Goal: Information Seeking & Learning: Learn about a topic

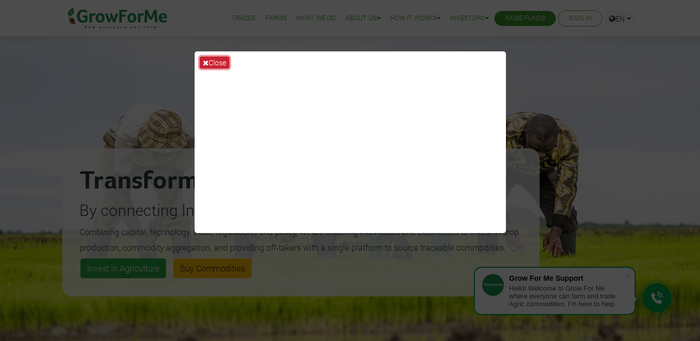
click at [206, 63] on icon at bounding box center [206, 62] width 6 height 7
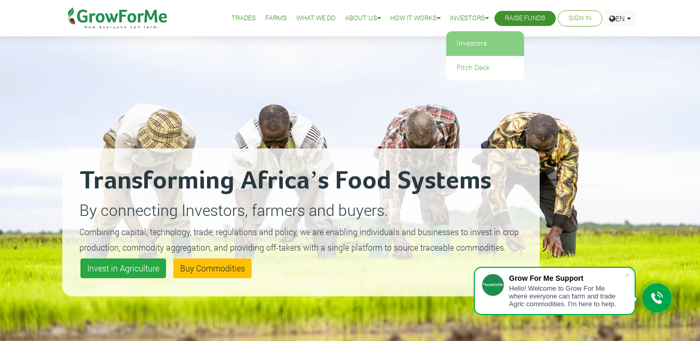
click at [469, 40] on link "Investors" at bounding box center [485, 44] width 78 height 24
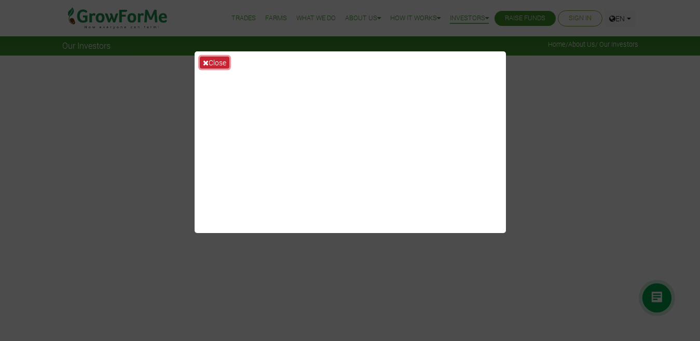
click at [205, 62] on icon at bounding box center [206, 62] width 6 height 7
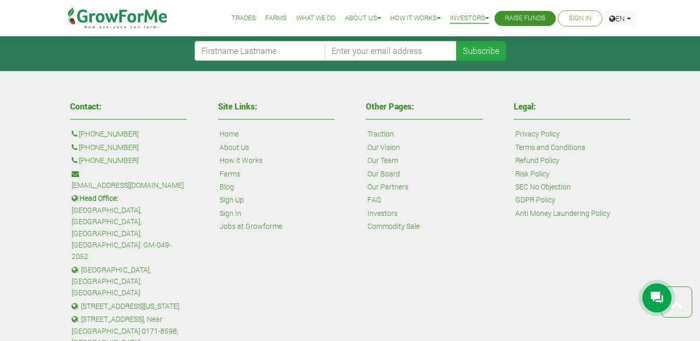
scroll to position [2239, 0]
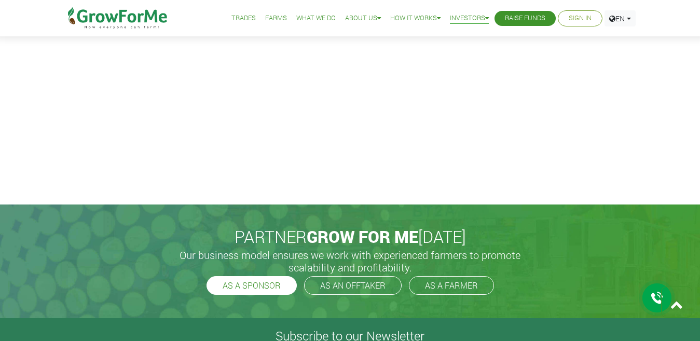
click at [267, 286] on link "AS A SPONSOR" at bounding box center [252, 285] width 90 height 19
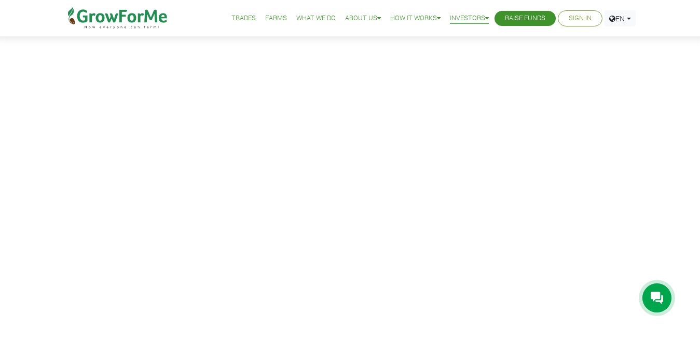
scroll to position [0, 0]
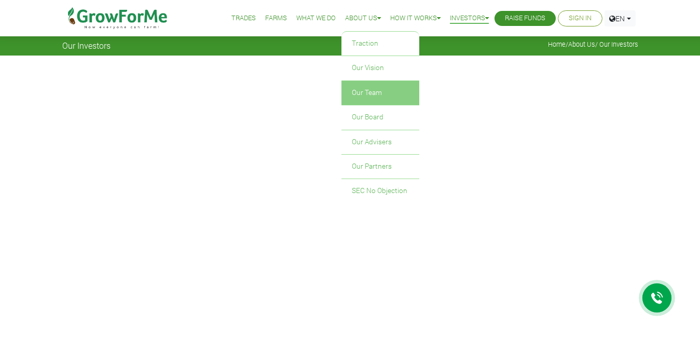
click at [365, 89] on link "Our Team" at bounding box center [381, 93] width 78 height 24
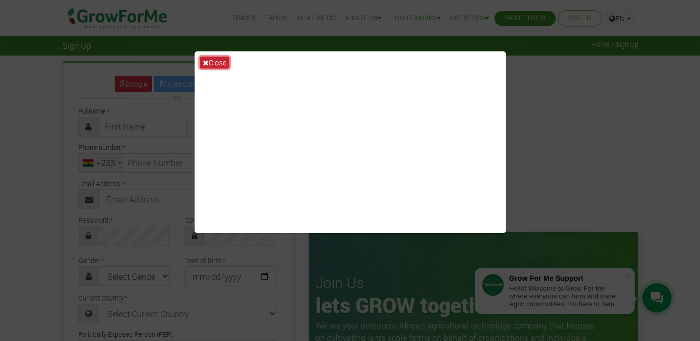
click at [206, 64] on icon at bounding box center [206, 62] width 6 height 7
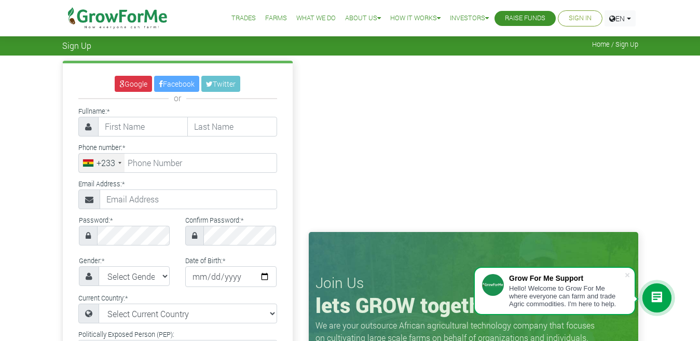
click at [232, 20] on link "Trades" at bounding box center [244, 18] width 24 height 11
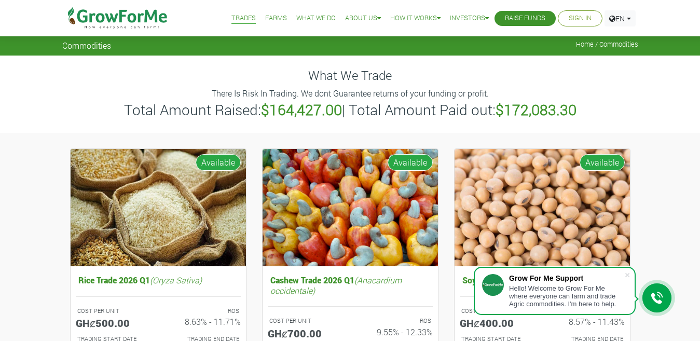
click at [345, 111] on h3 "Total Amount Raised: $164,427.00 | Total Amount Paid out: $172,083.30" at bounding box center [350, 110] width 573 height 18
click at [282, 115] on b "$164,427.00" at bounding box center [301, 109] width 81 height 19
click at [318, 112] on b "$164,427.00" at bounding box center [301, 109] width 81 height 19
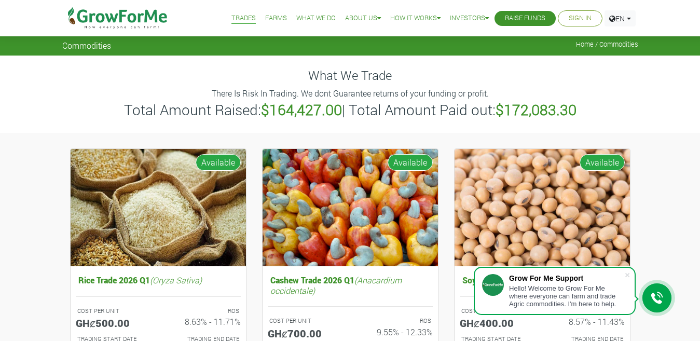
click at [620, 102] on h3 "Total Amount Raised: $164,427.00 | Total Amount Paid out: $172,083.30" at bounding box center [350, 110] width 573 height 18
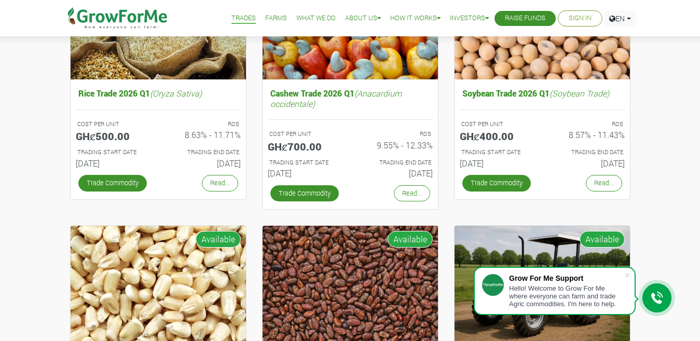
scroll to position [184, 0]
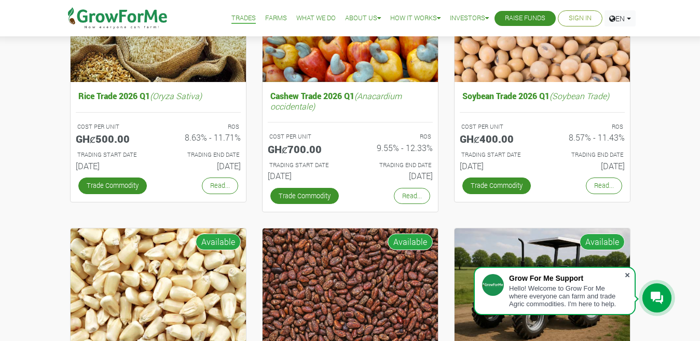
click at [629, 274] on span at bounding box center [627, 275] width 10 height 10
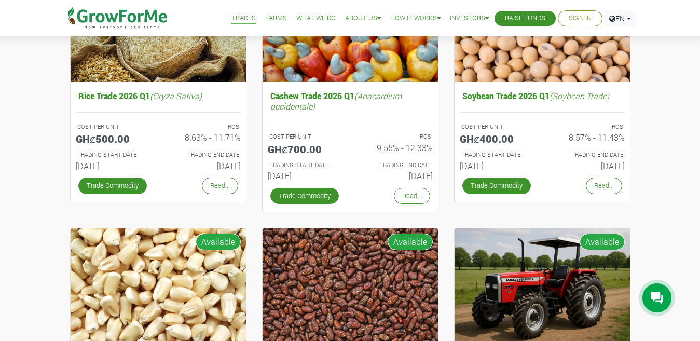
scroll to position [212, 0]
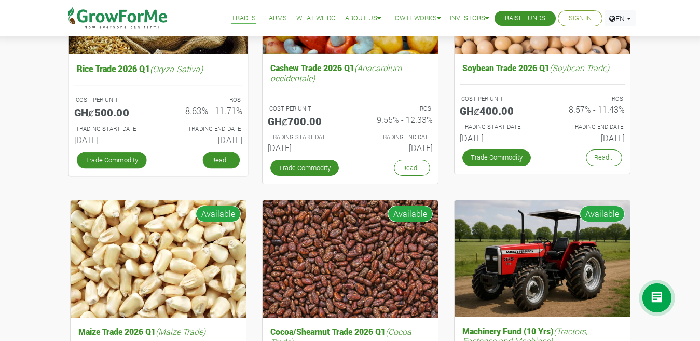
click at [220, 159] on link "Read..." at bounding box center [220, 160] width 37 height 17
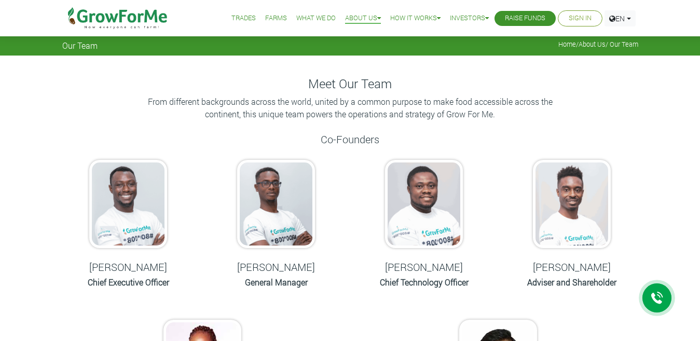
click at [145, 222] on img at bounding box center [128, 204] width 78 height 88
click at [132, 268] on h5 "[PERSON_NAME]" at bounding box center [128, 267] width 122 height 12
click at [132, 269] on h5 "[PERSON_NAME]" at bounding box center [128, 267] width 122 height 12
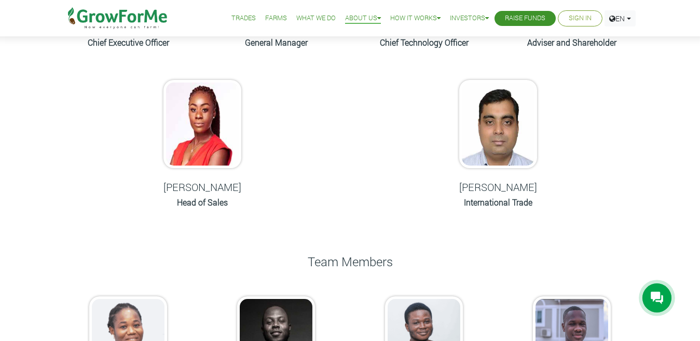
scroll to position [242, 0]
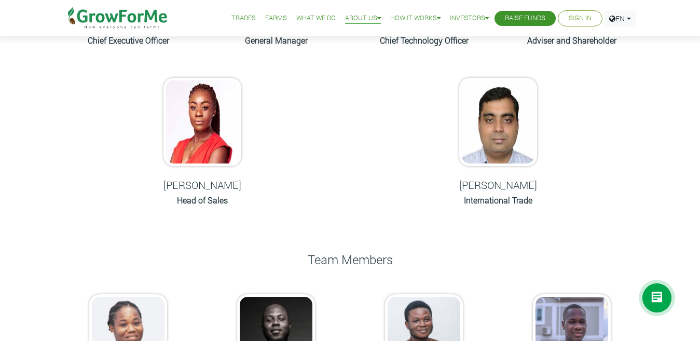
click at [482, 186] on h5 "[PERSON_NAME]" at bounding box center [498, 185] width 122 height 12
